Goal: Information Seeking & Learning: Understand process/instructions

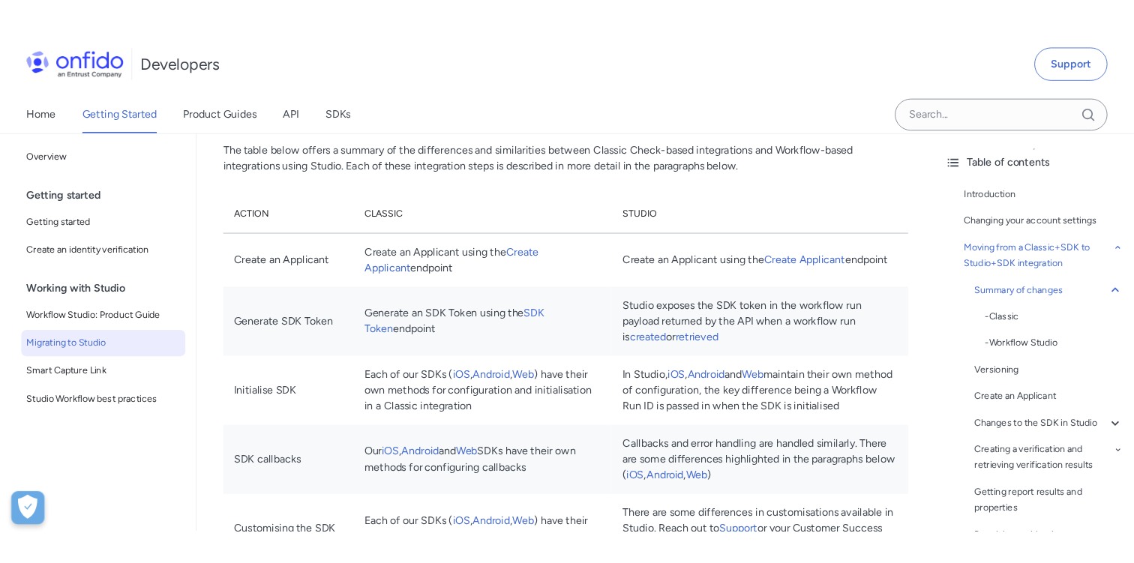
scroll to position [1185, 0]
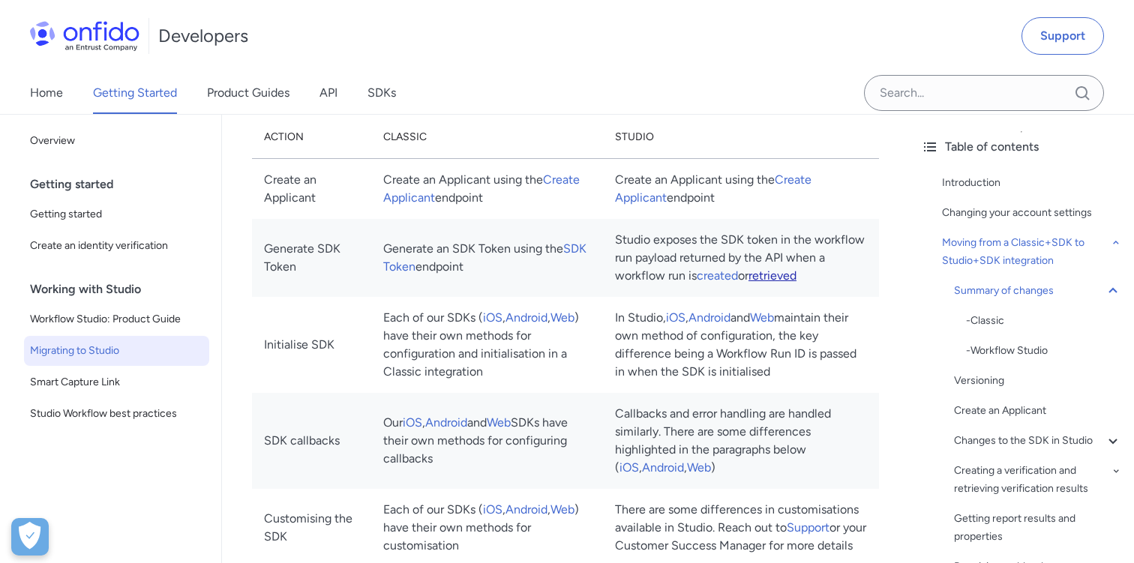
click at [797, 271] on link "retrieved" at bounding box center [773, 276] width 48 height 14
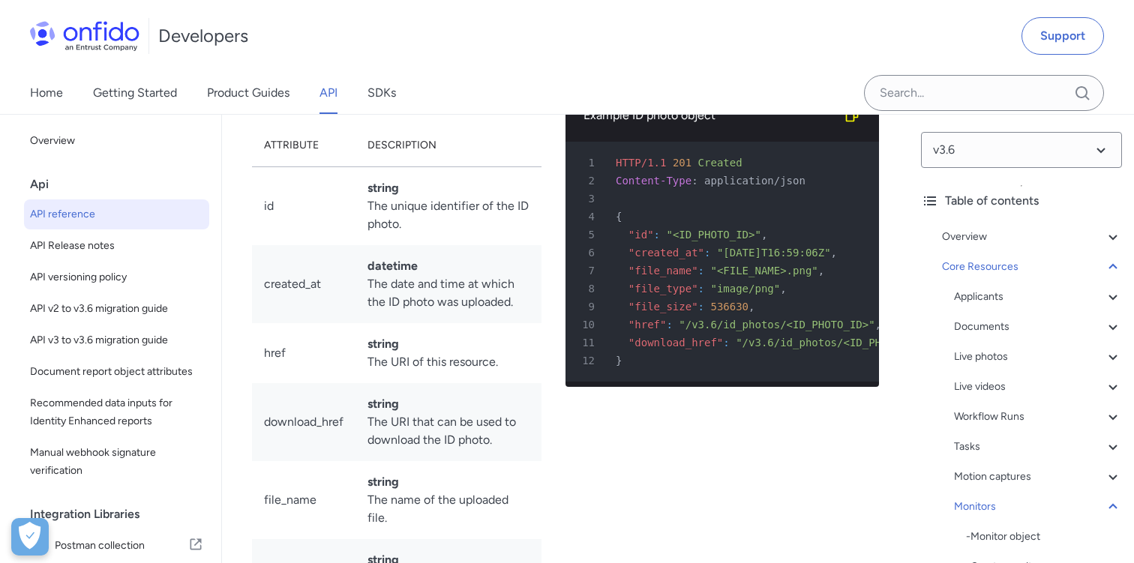
scroll to position [2, 0]
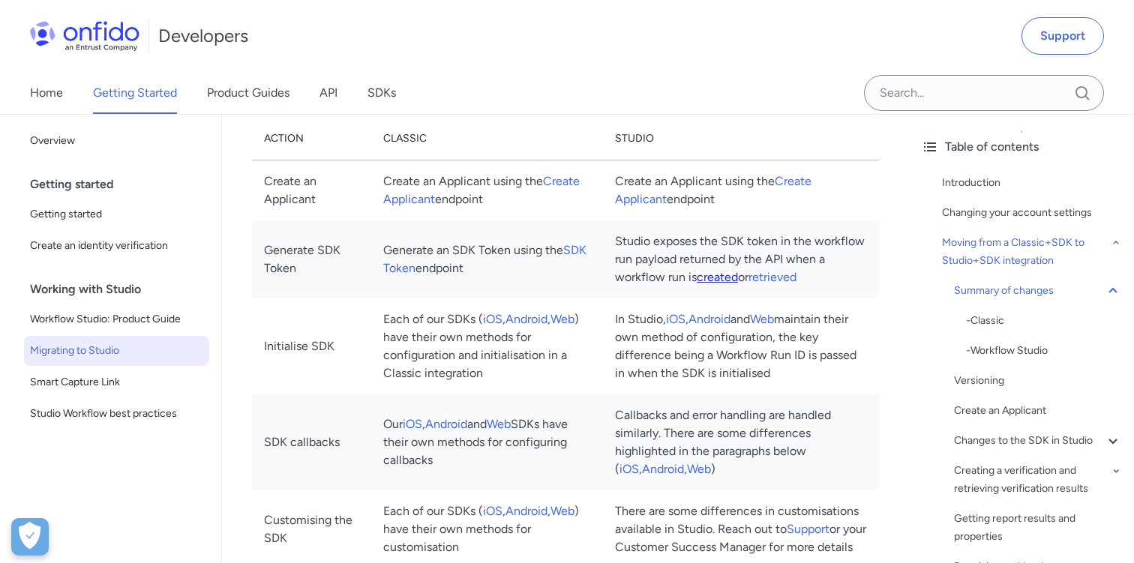
click at [738, 279] on link "created" at bounding box center [717, 277] width 41 height 14
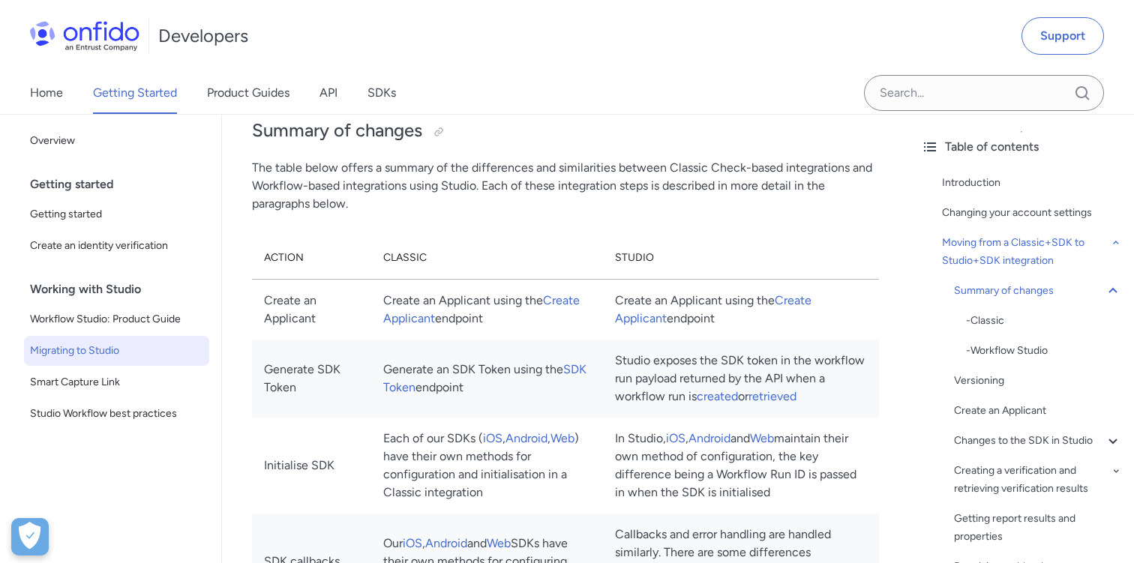
scroll to position [1054, 0]
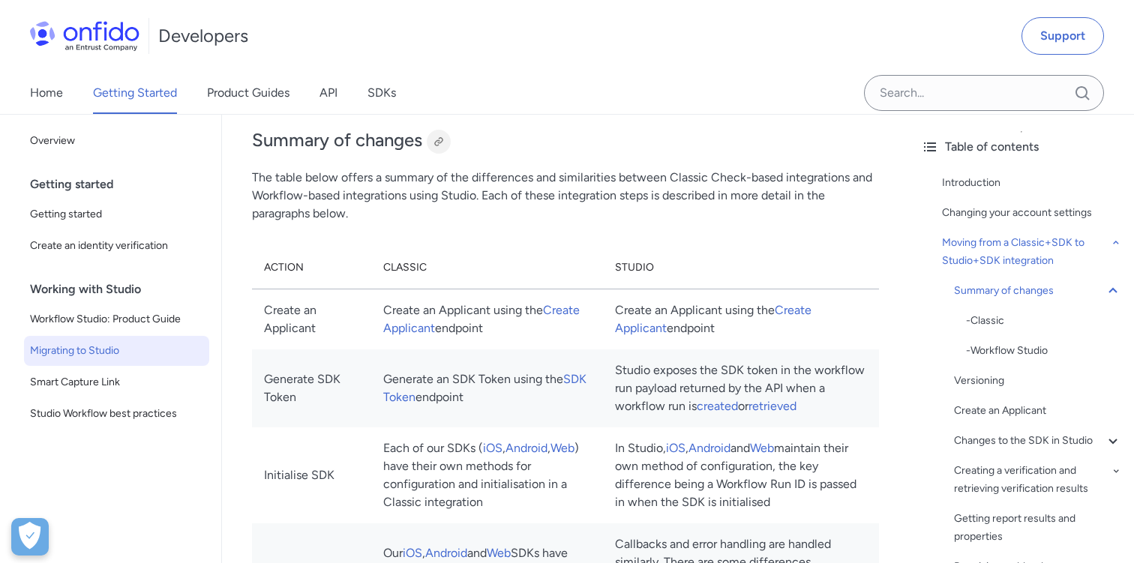
click at [435, 139] on div at bounding box center [439, 142] width 12 height 12
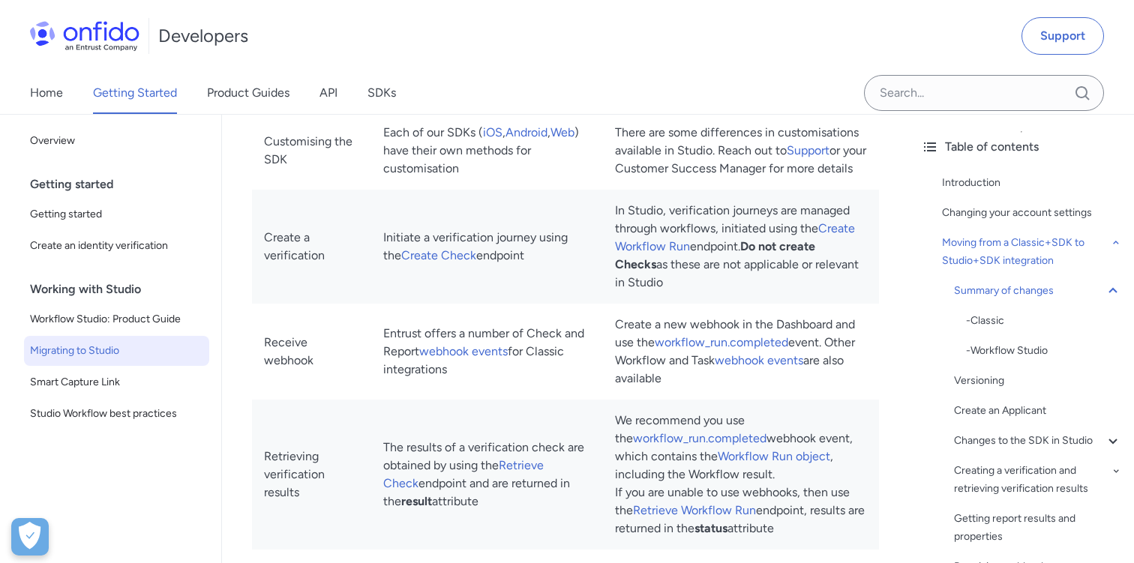
scroll to position [1564, 0]
drag, startPoint x: 800, startPoint y: 359, endPoint x: 666, endPoint y: 359, distance: 133.6
click at [666, 359] on td "Create a new webhook in the Dashboard and use the workflow_run.completed event.…" at bounding box center [741, 350] width 276 height 96
copy td "workflow_run.completed"
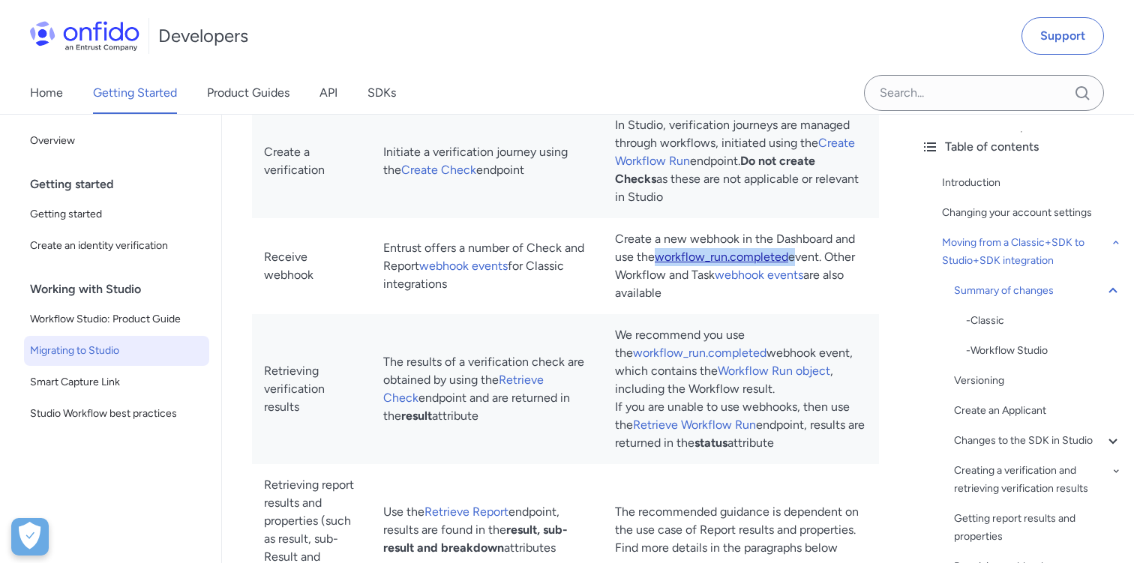
scroll to position [1656, 0]
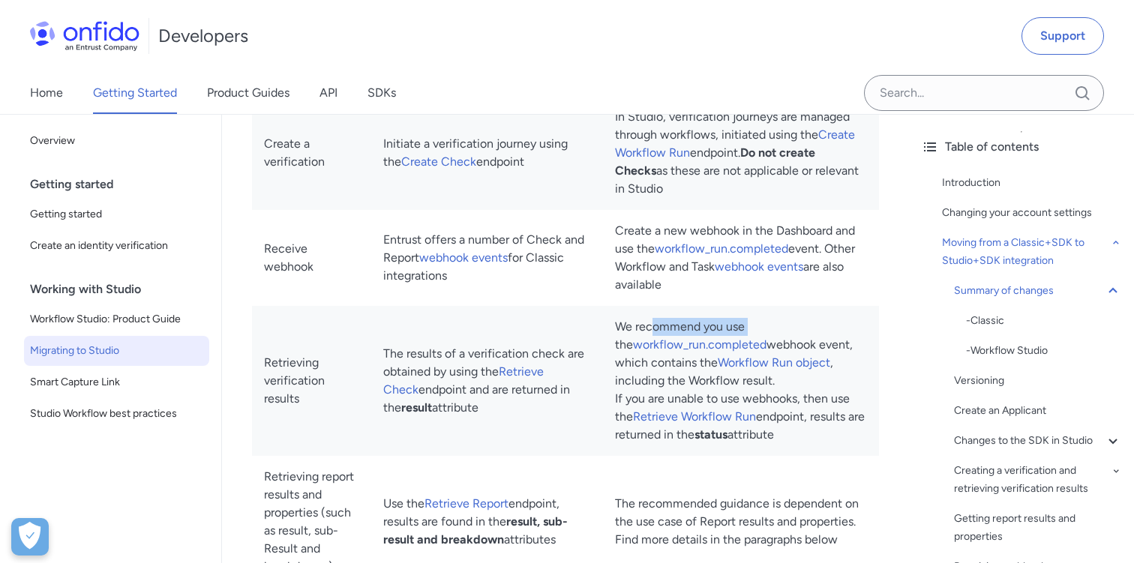
drag, startPoint x: 661, startPoint y: 345, endPoint x: 756, endPoint y: 344, distance: 94.5
click at [756, 345] on td "We recommend you use the workflow_run.completed webhook event, which contains t…" at bounding box center [741, 381] width 276 height 150
drag, startPoint x: 674, startPoint y: 383, endPoint x: 698, endPoint y: 383, distance: 23.3
click at [698, 383] on td "We recommend you use the workflow_run.completed webhook event, which contains t…" at bounding box center [741, 381] width 276 height 150
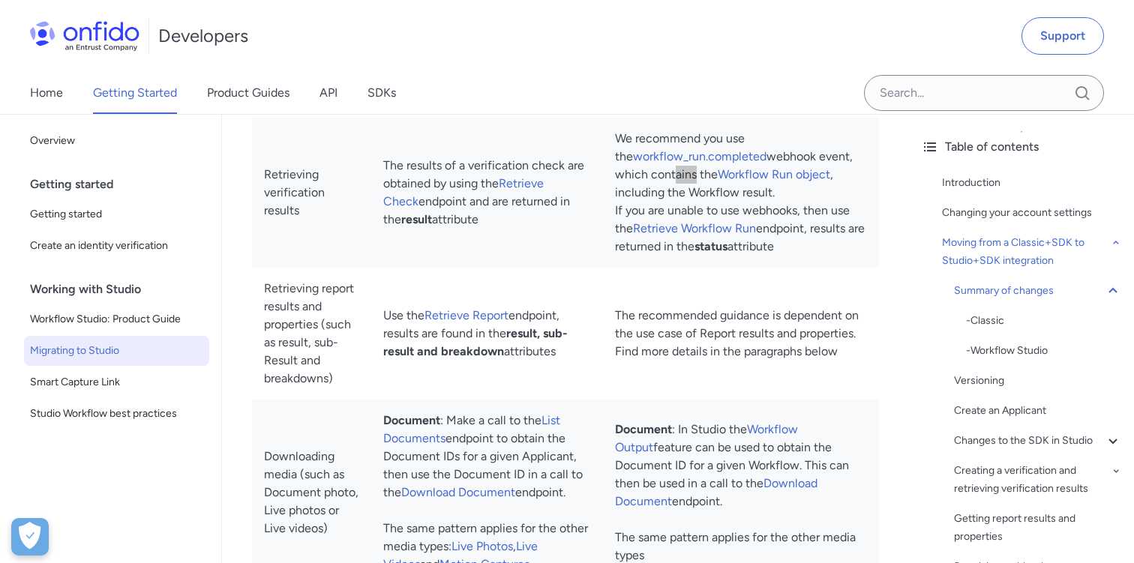
scroll to position [1843, 0]
click at [790, 182] on link "Workflow Run object" at bounding box center [774, 175] width 113 height 14
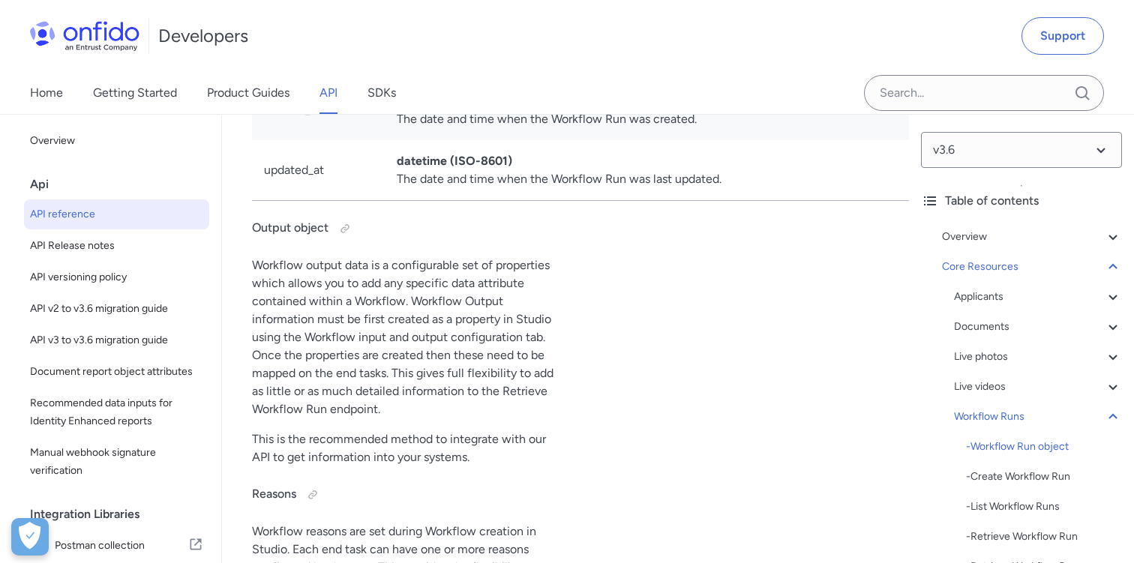
scroll to position [38146, 0]
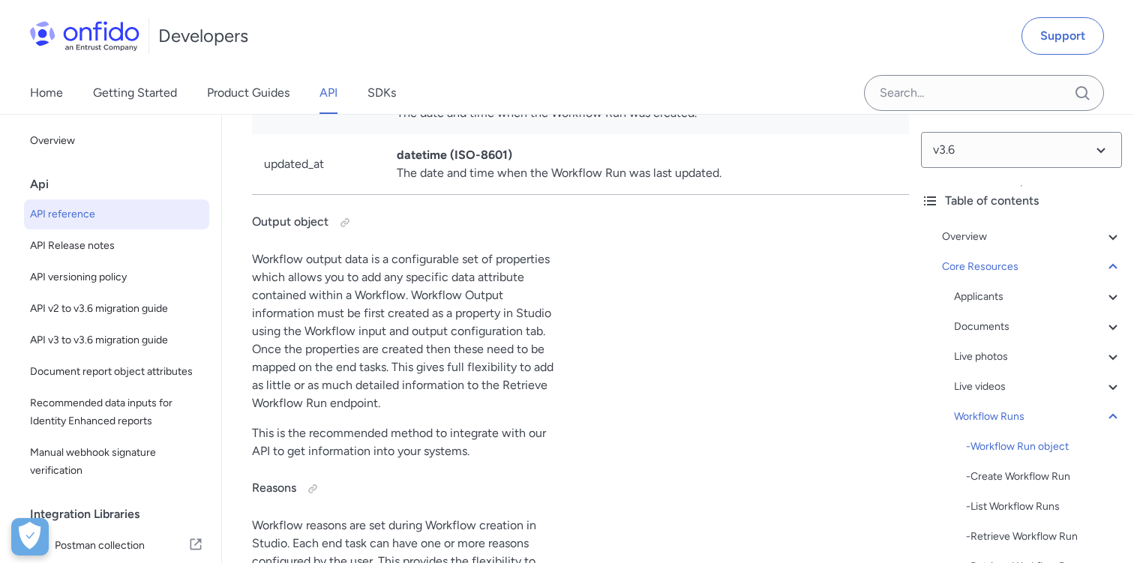
drag, startPoint x: 398, startPoint y: 395, endPoint x: 458, endPoint y: 464, distance: 92.0
copy td "processing , awaiting_input , approved , declined , review , abandoned and erro…"
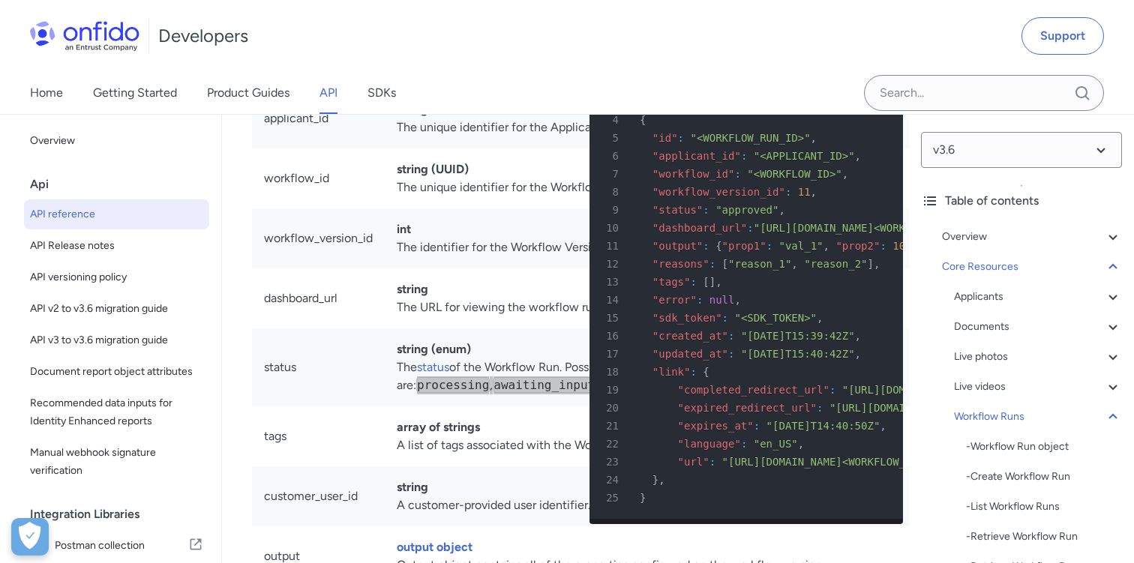
scroll to position [37370, 0]
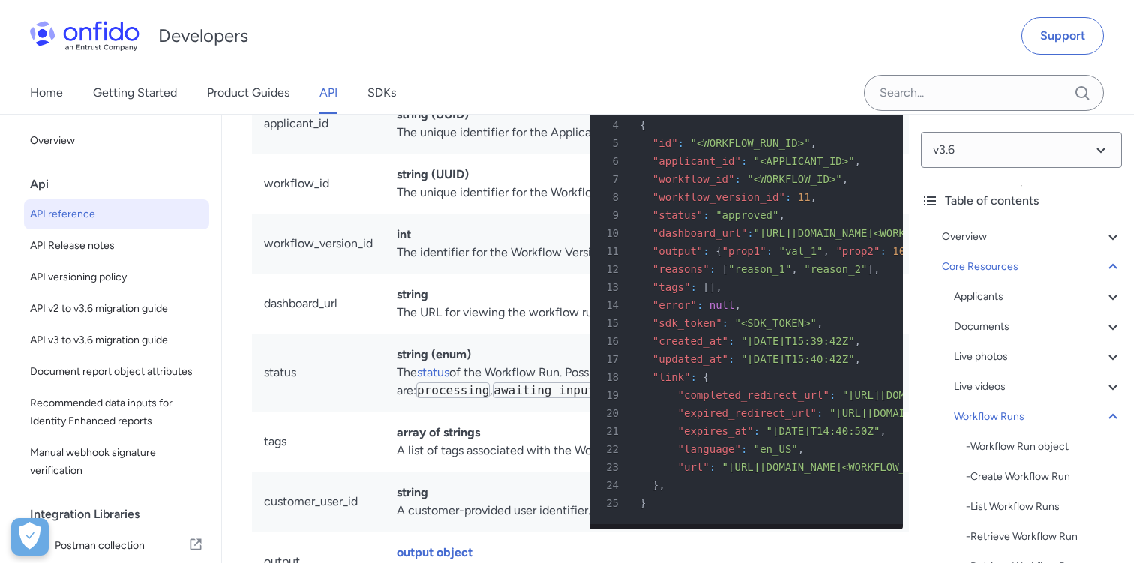
drag, startPoint x: 266, startPoint y: 399, endPoint x: 488, endPoint y: 464, distance: 232.2
copy tbody "approved The Workflow Run reached an end task of ‘Approve Applicant’ based on t…"
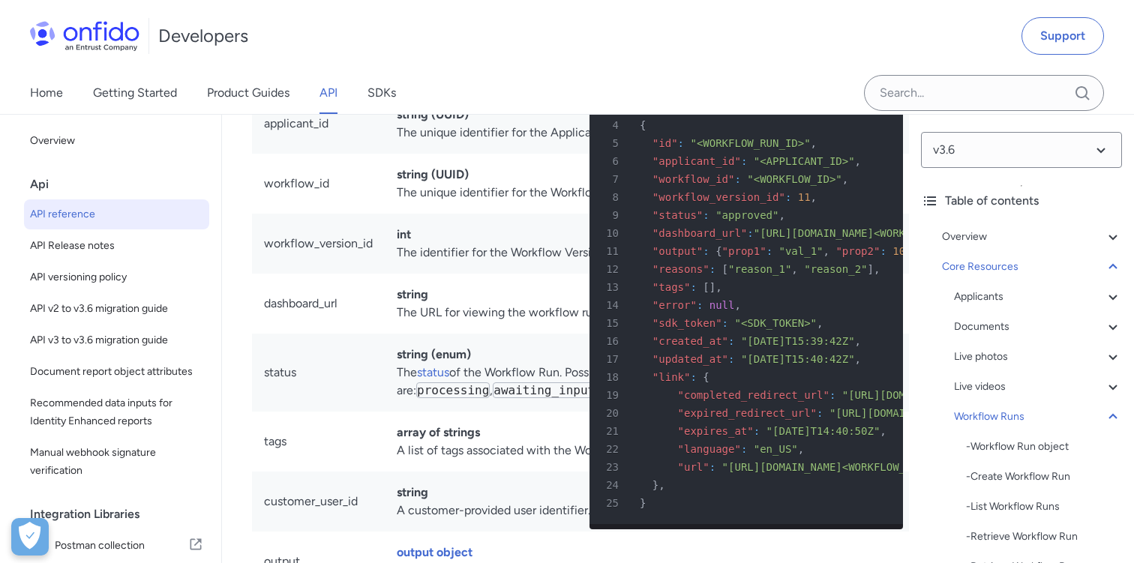
drag, startPoint x: 383, startPoint y: 388, endPoint x: 497, endPoint y: 421, distance: 118.7
drag, startPoint x: 460, startPoint y: 407, endPoint x: 379, endPoint y: 396, distance: 81.8
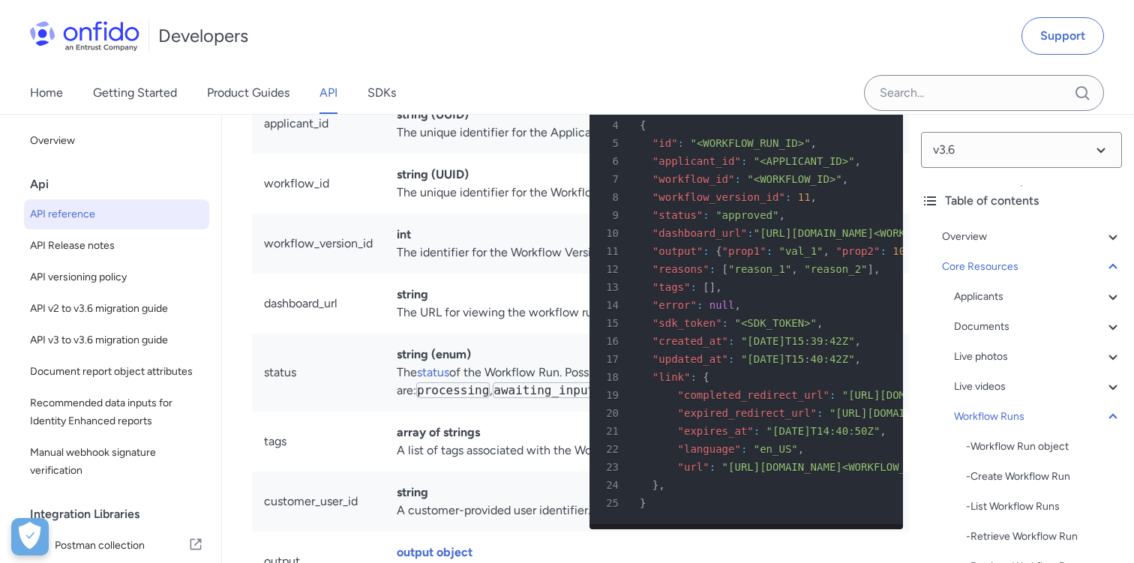
copy td "The Workflow Run reached an end task of ‘Approve Applicant’ based on the Workfl…"
copy td "review"
drag, startPoint x: 381, startPoint y: 448, endPoint x: 503, endPoint y: 470, distance: 124.3
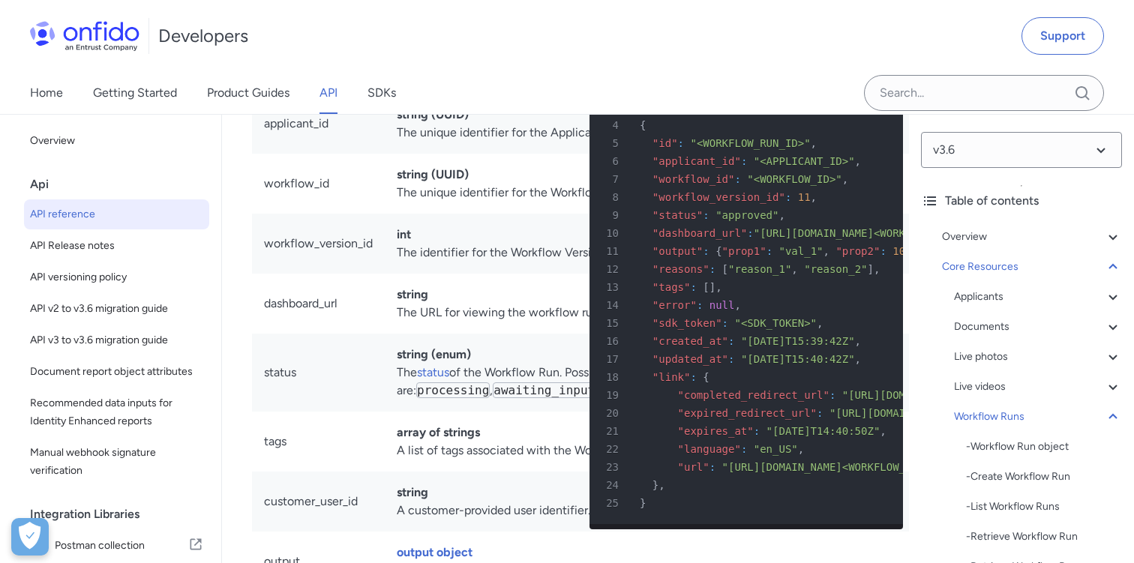
copy td "The Workflow Run reached an end task of ‘Review Applicant’ based on the Workflo…"
